Goal: Task Accomplishment & Management: Use online tool/utility

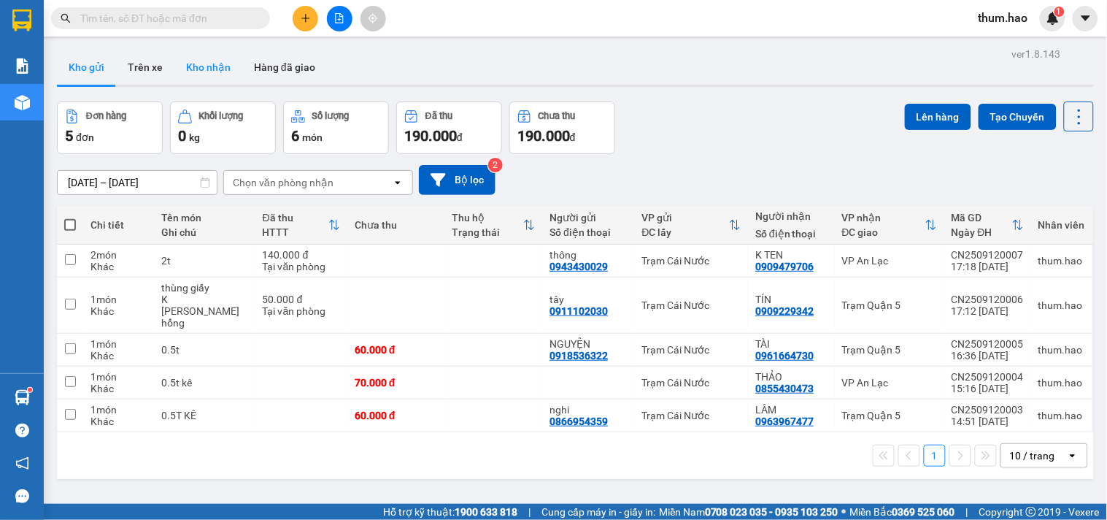
click at [209, 66] on button "Kho nhận" at bounding box center [208, 67] width 68 height 35
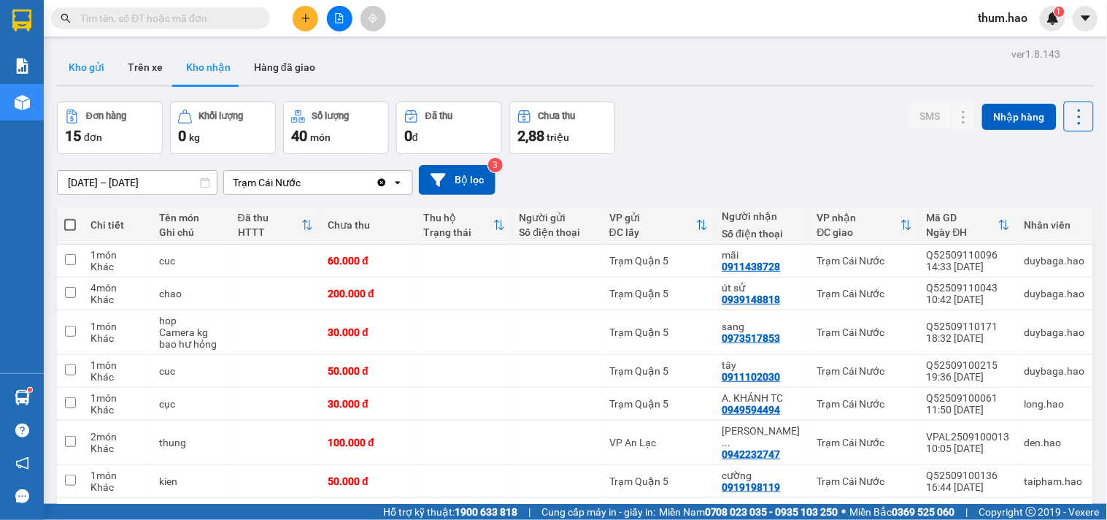
click at [85, 58] on button "Kho gửi" at bounding box center [86, 67] width 59 height 35
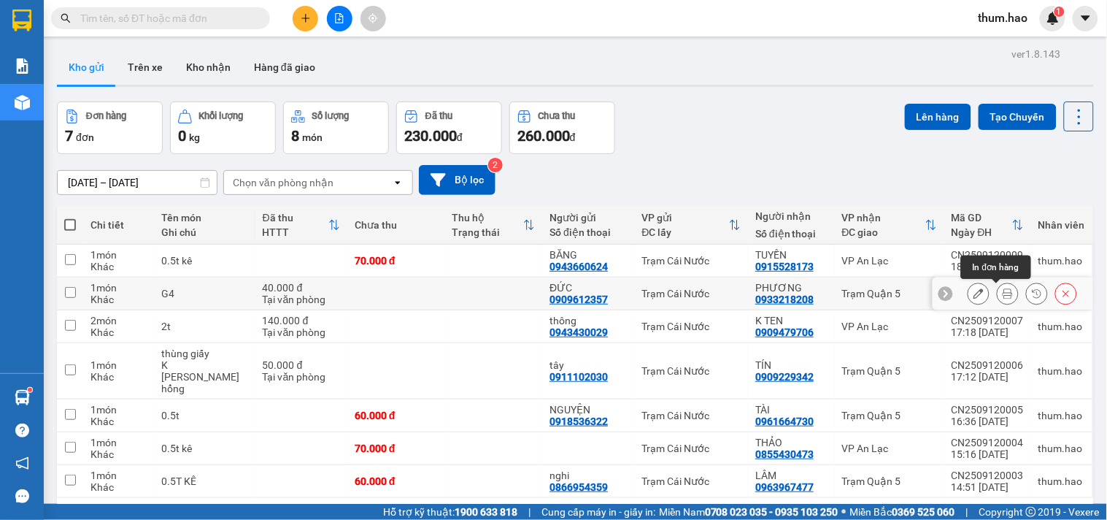
click at [1003, 290] on icon at bounding box center [1008, 293] width 10 height 10
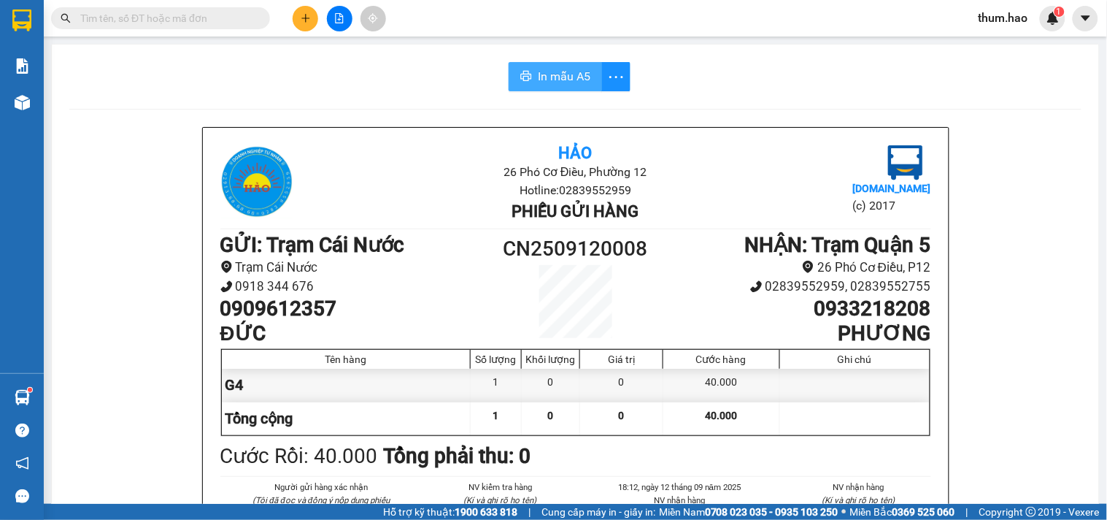
click at [567, 72] on span "In mẫu A5" at bounding box center [564, 76] width 53 height 18
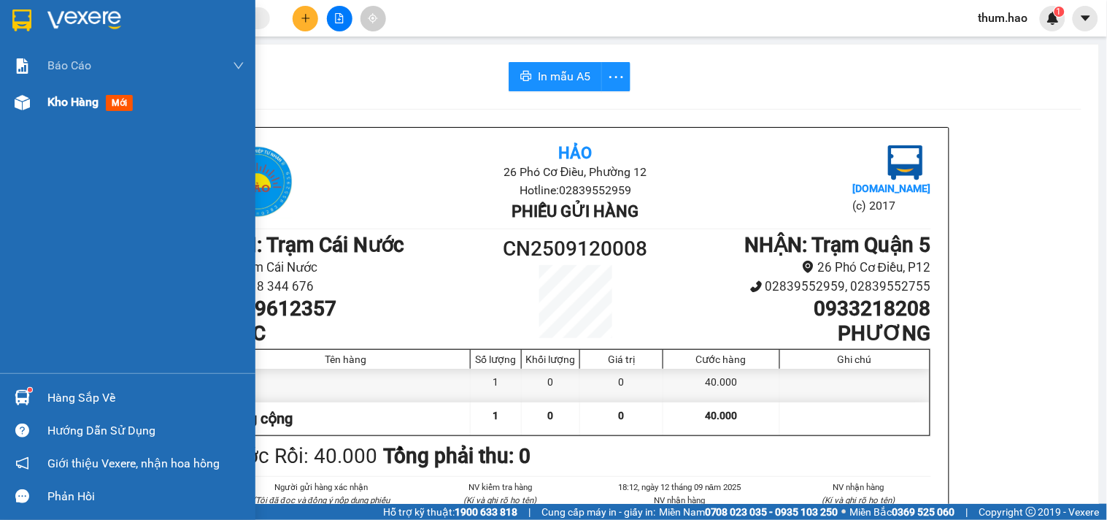
click at [77, 107] on span "Kho hàng" at bounding box center [72, 102] width 51 height 14
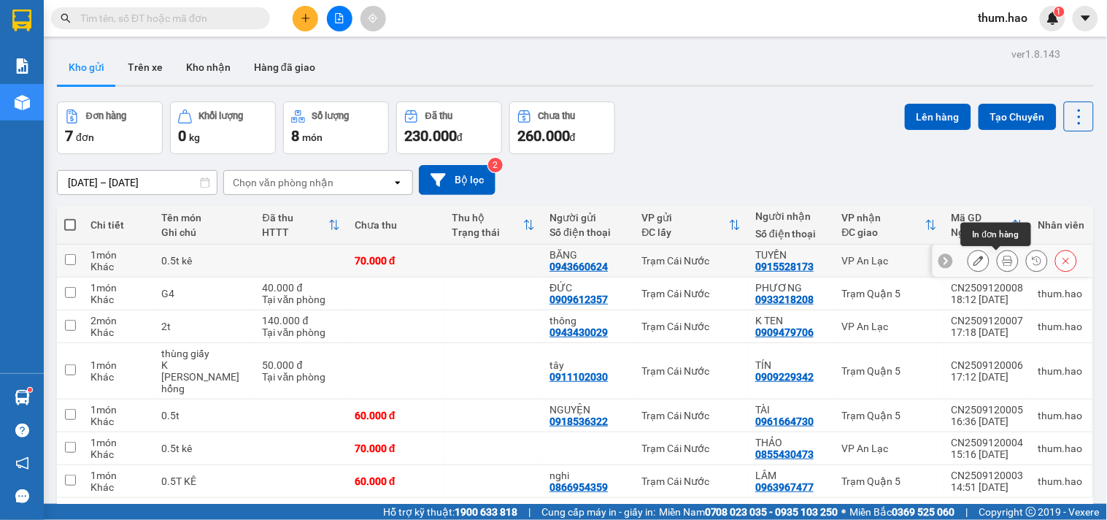
click at [1003, 261] on icon at bounding box center [1008, 260] width 10 height 10
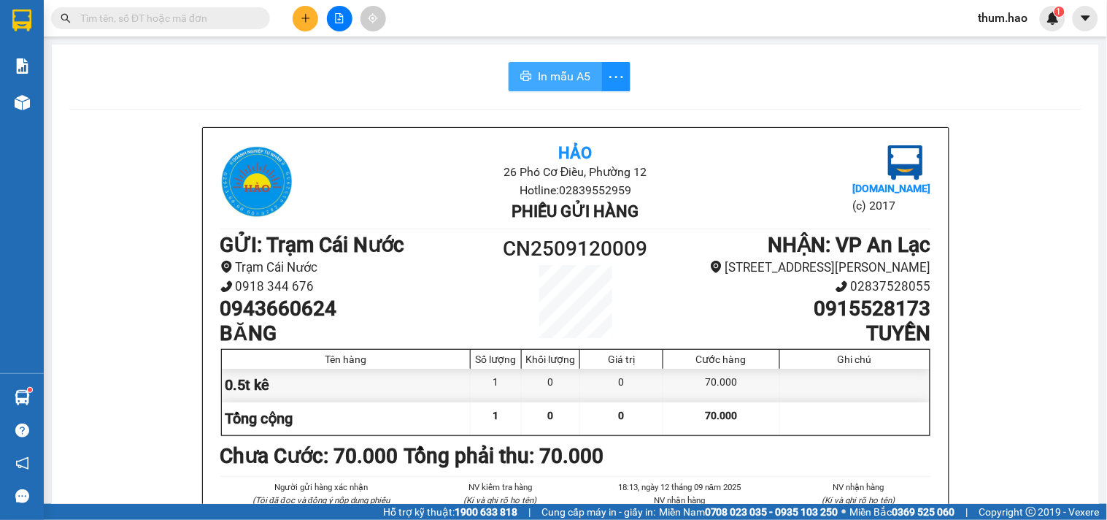
click at [563, 79] on span "In mẫu A5" at bounding box center [564, 76] width 53 height 18
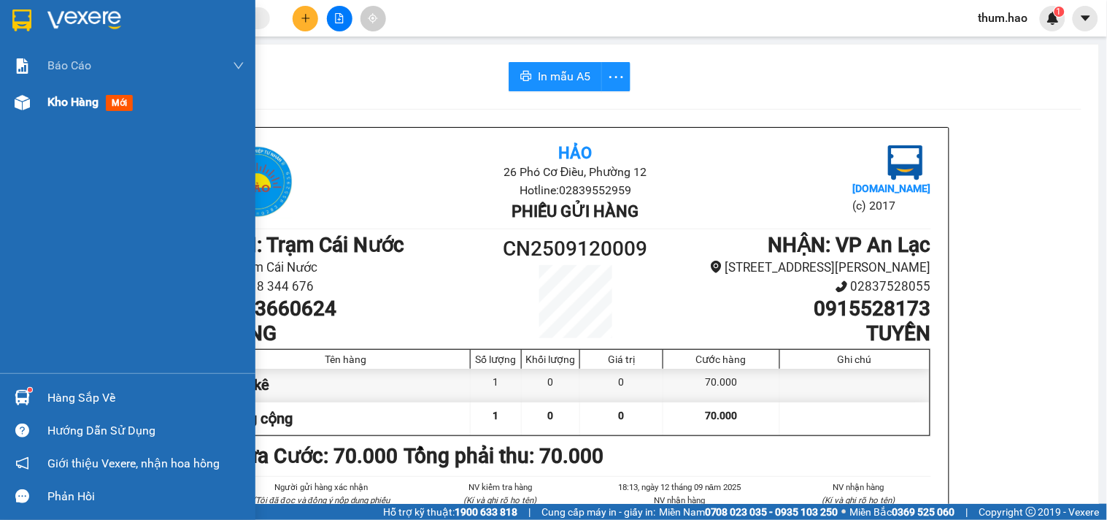
click at [64, 97] on span "Kho hàng" at bounding box center [72, 102] width 51 height 14
